Goal: Obtain resource: Download file/media

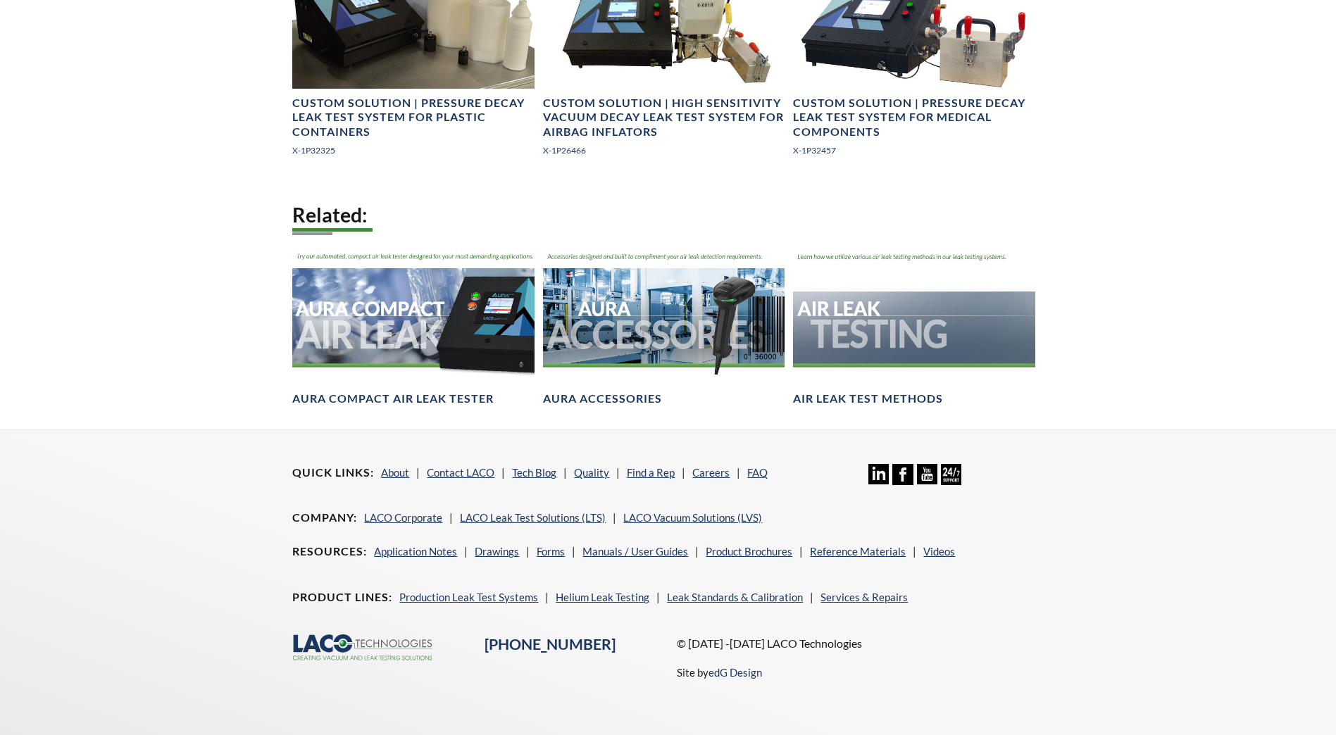
scroll to position [1408, 0]
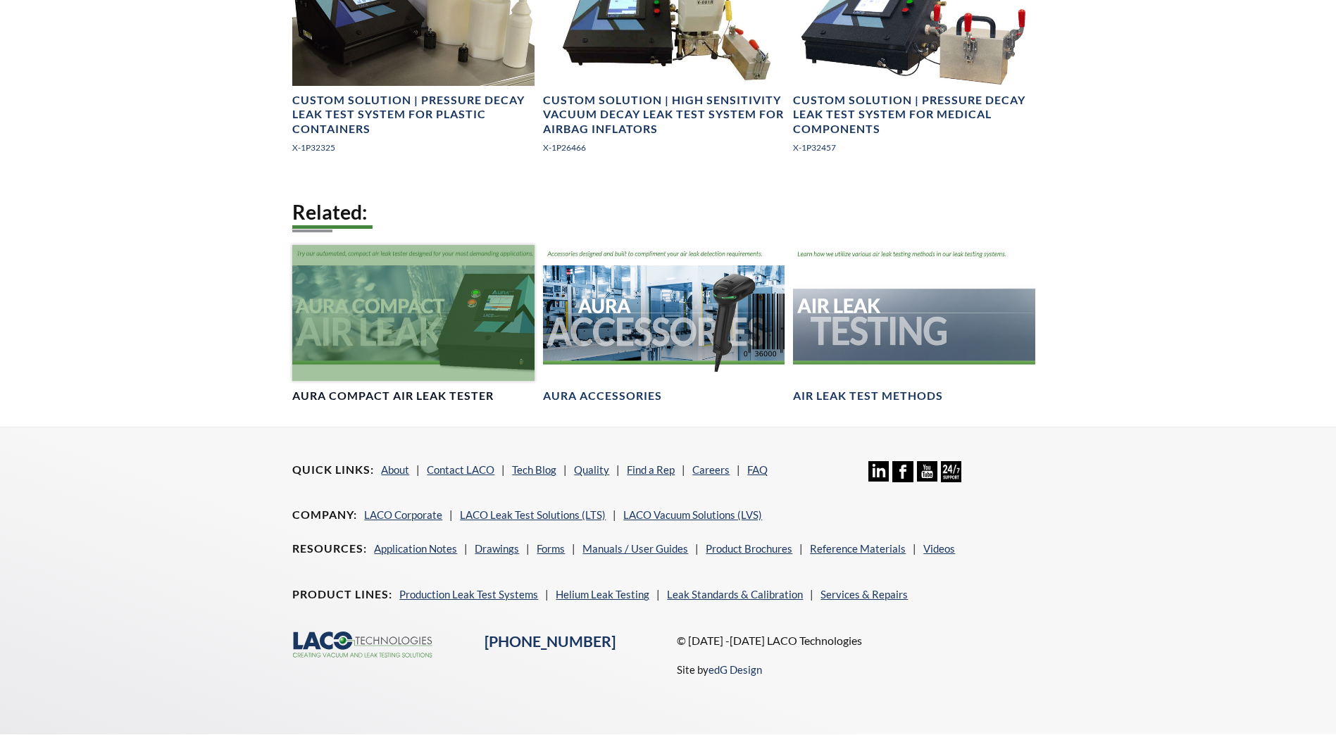
click at [477, 404] on h4 "AURA Compact Air Leak Tester" at bounding box center [392, 396] width 201 height 15
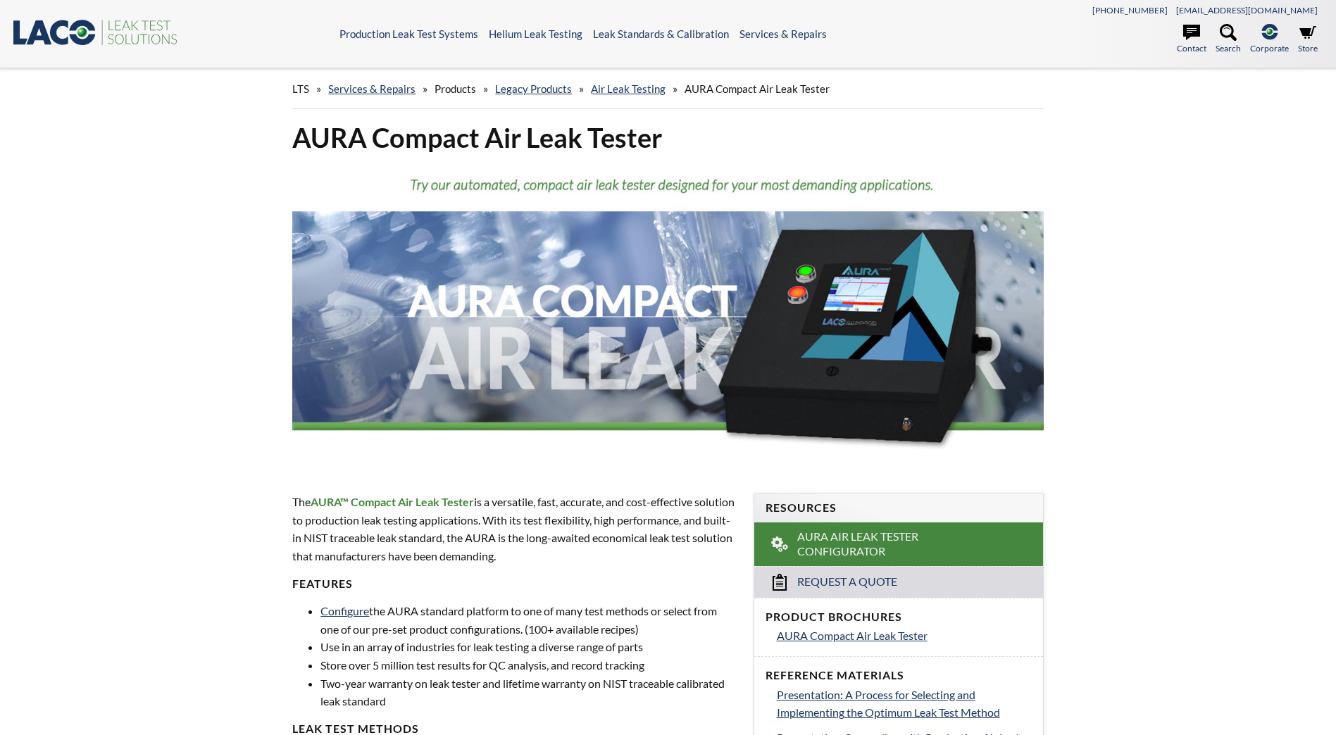
select select "Language Translate Widget"
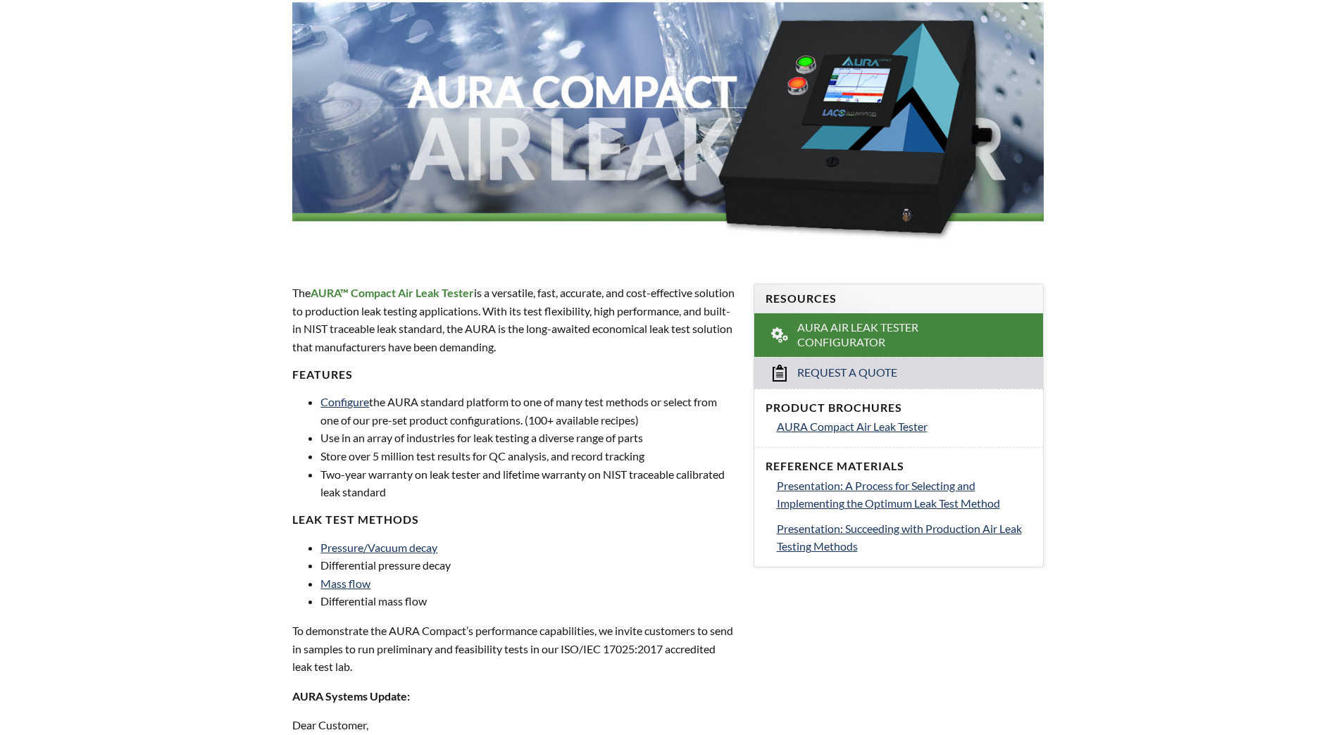
scroll to position [69, 0]
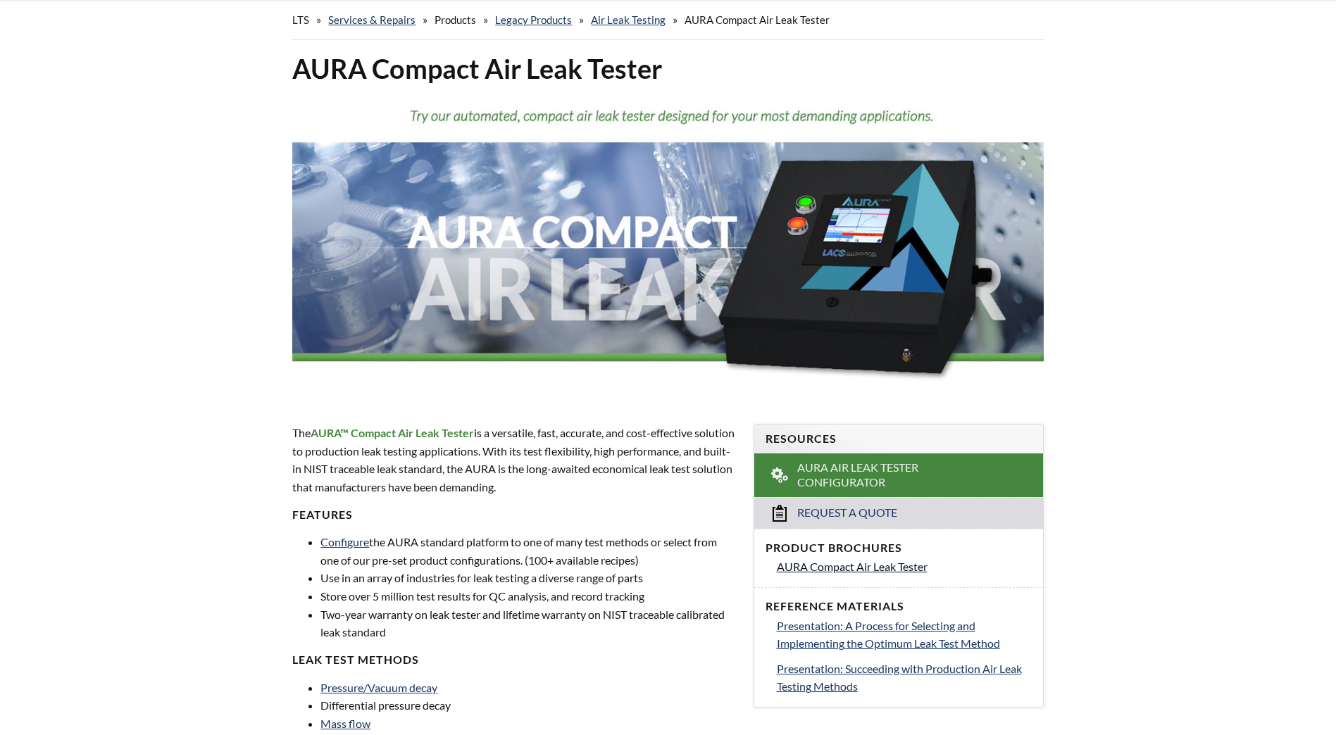
click at [827, 569] on span "AURA Compact Air Leak Tester" at bounding box center [852, 566] width 151 height 13
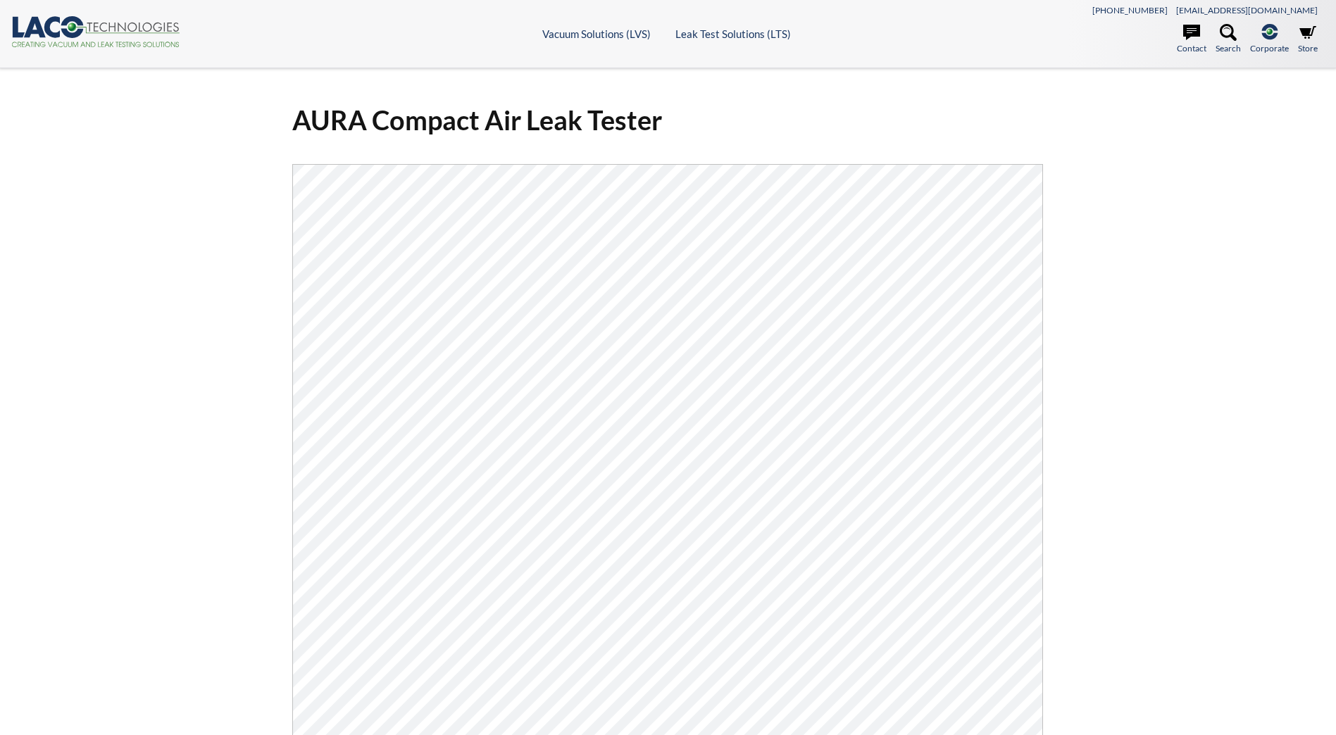
select select "Language Translate Widget"
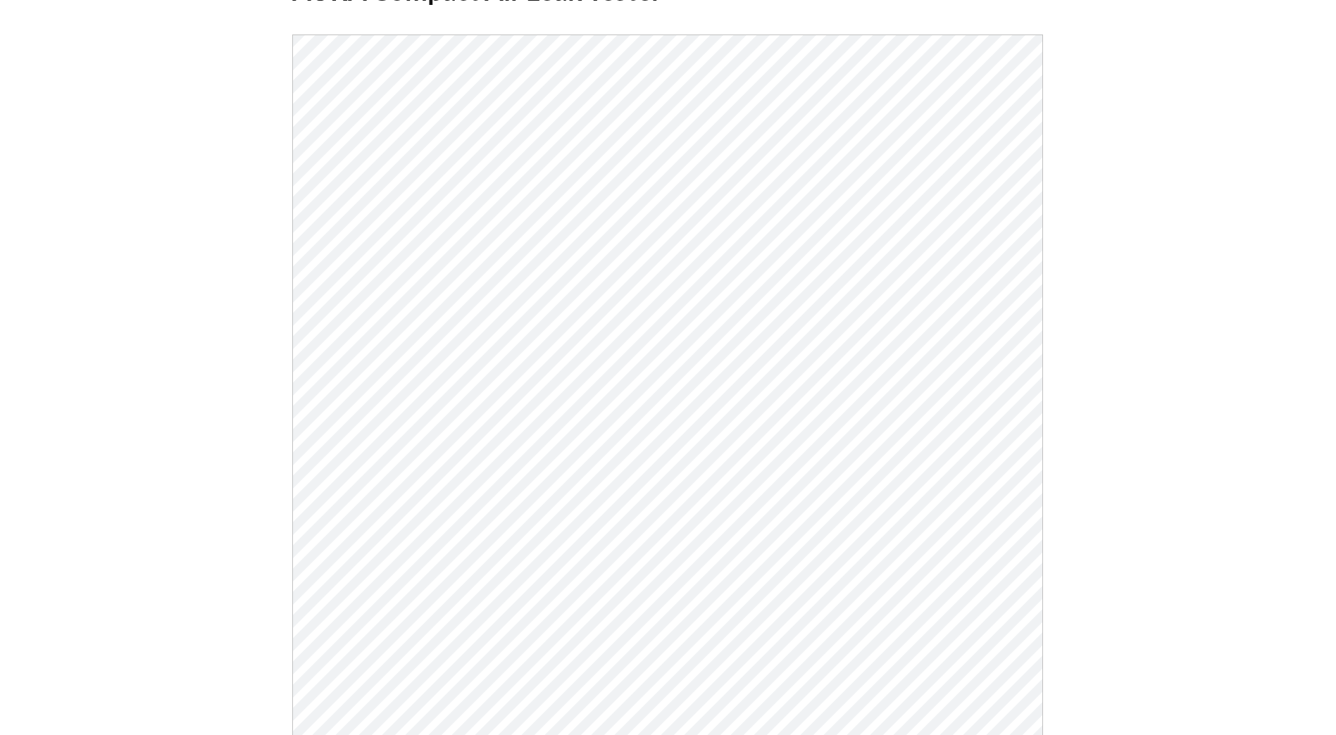
scroll to position [113, 0]
click at [1120, 194] on div "AURA Compact Air Leak Tester Click Here To Download" at bounding box center [668, 393] width 1336 height 877
